Goal: Task Accomplishment & Management: Manage account settings

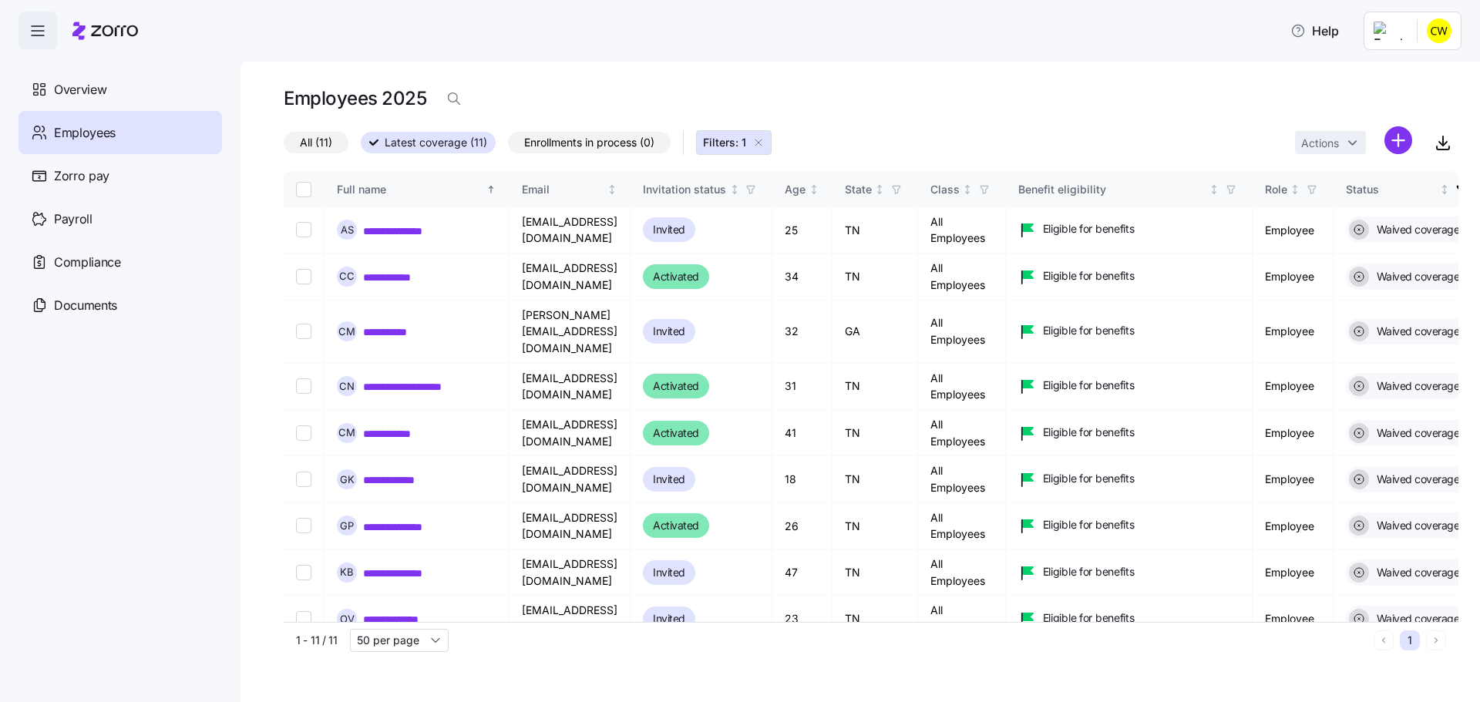
click at [1442, 29] on html "**********" at bounding box center [740, 346] width 1480 height 693
click at [1444, 148] on div "Log out" at bounding box center [1415, 153] width 114 height 25
